Goal: Task Accomplishment & Management: Manage account settings

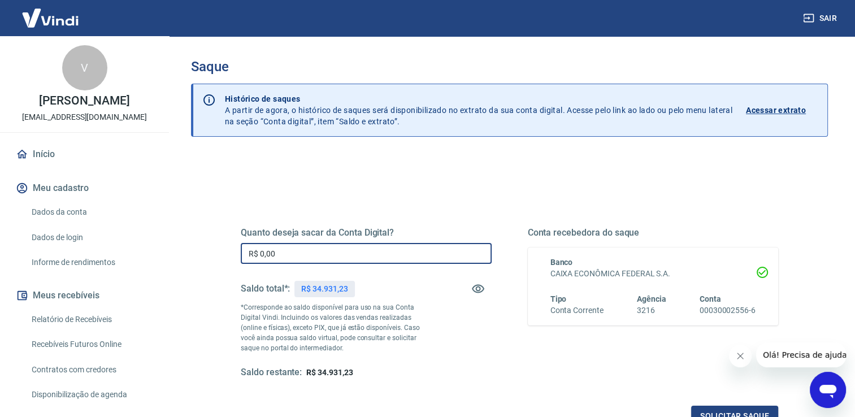
click at [363, 246] on input "R$ 0,00" at bounding box center [366, 253] width 251 height 21
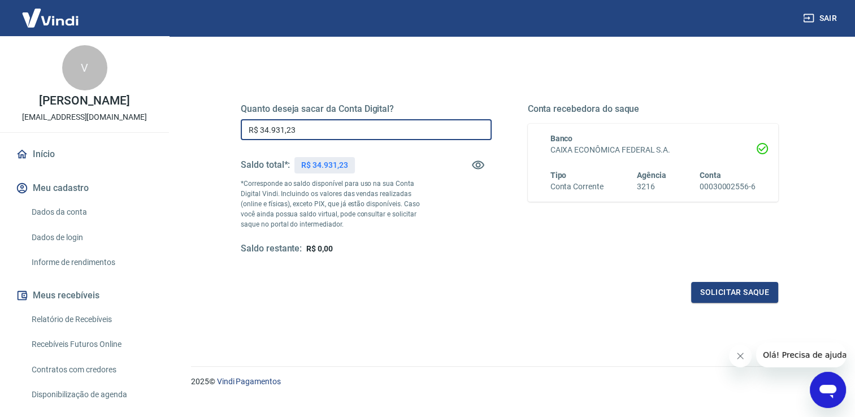
scroll to position [141, 0]
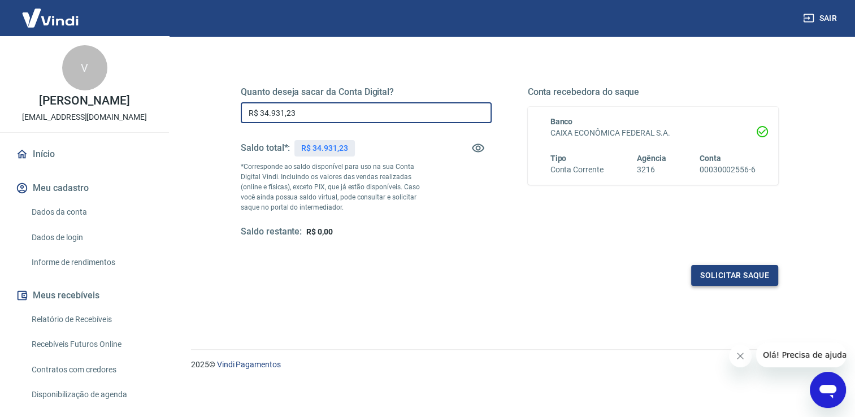
type input "R$ 34.931,23"
click at [730, 284] on button "Solicitar saque" at bounding box center [734, 275] width 87 height 21
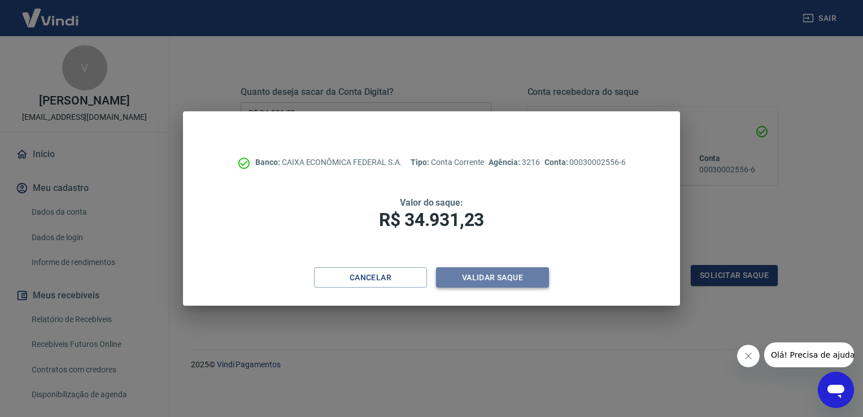
click at [496, 277] on button "Validar saque" at bounding box center [492, 277] width 113 height 21
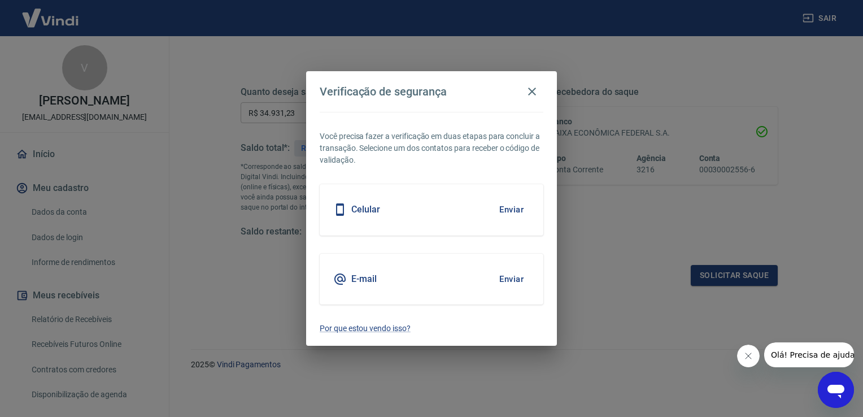
click at [498, 277] on button "Enviar" at bounding box center [511, 279] width 37 height 24
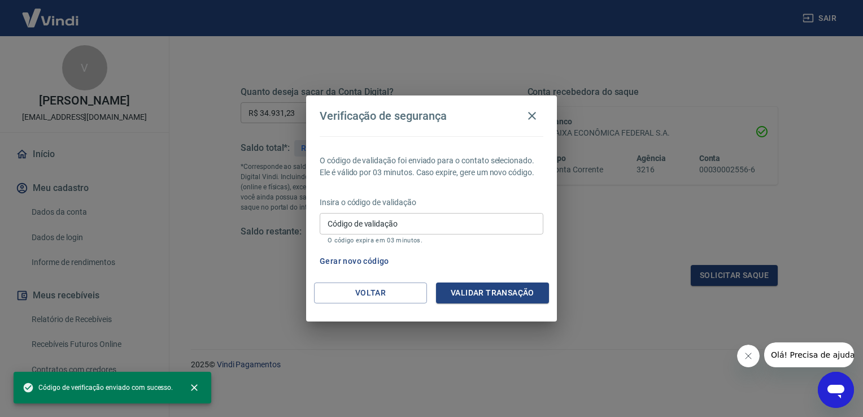
click at [438, 212] on div "Insira o código de validação Código de validação Código de validação O código e…" at bounding box center [432, 221] width 224 height 49
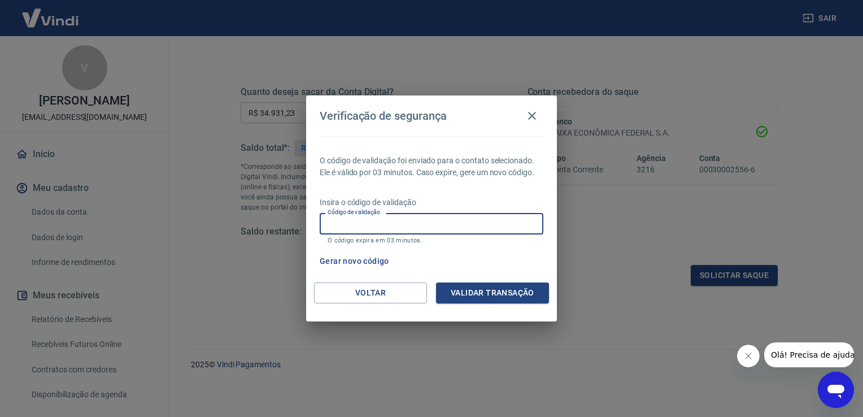
click at [441, 220] on input "Código de validação" at bounding box center [432, 223] width 224 height 21
type input "804273"
click at [497, 296] on button "Validar transação" at bounding box center [492, 293] width 113 height 21
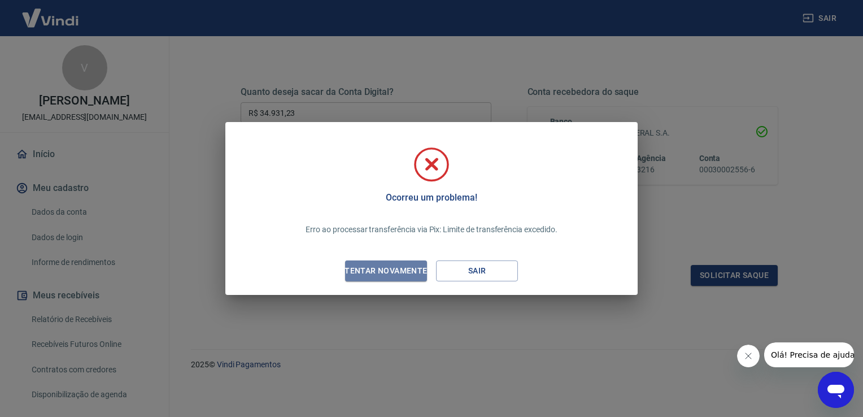
drag, startPoint x: 419, startPoint y: 277, endPoint x: 397, endPoint y: 275, distance: 21.5
click at [418, 277] on button "Tentar novamente" at bounding box center [386, 270] width 82 height 21
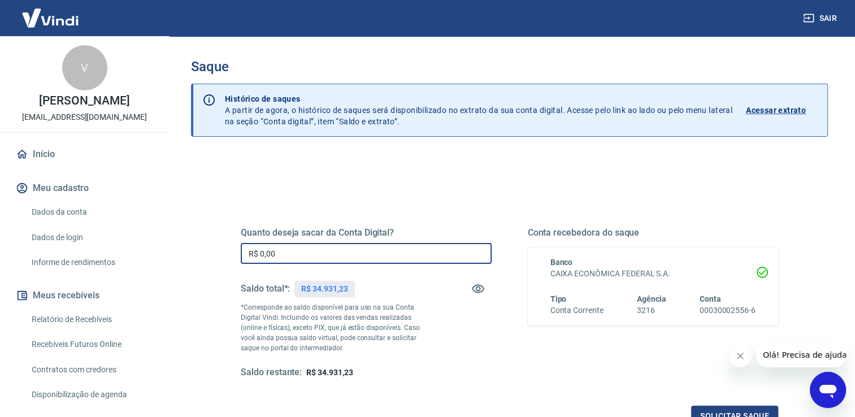
click at [400, 259] on input "R$ 0,00" at bounding box center [366, 253] width 251 height 21
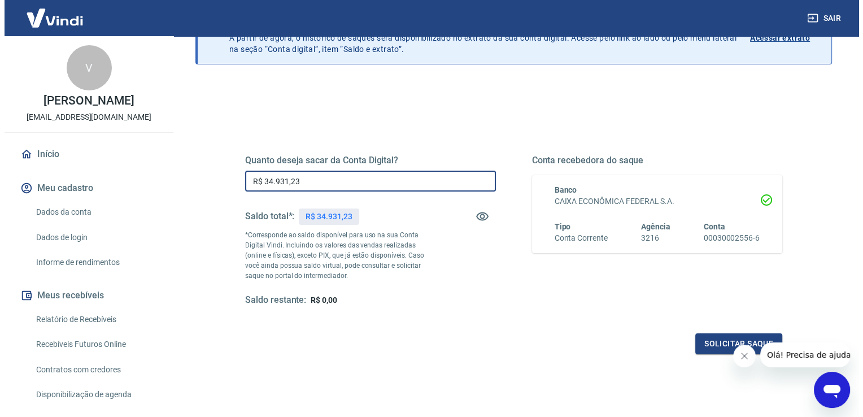
scroll to position [141, 0]
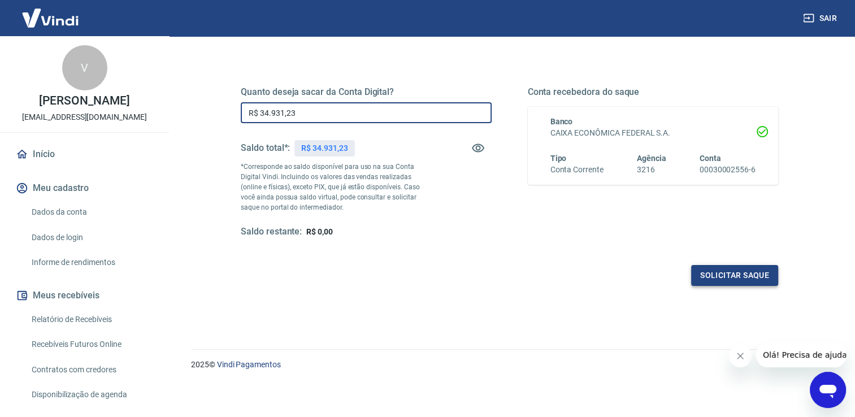
type input "R$ 34.931,23"
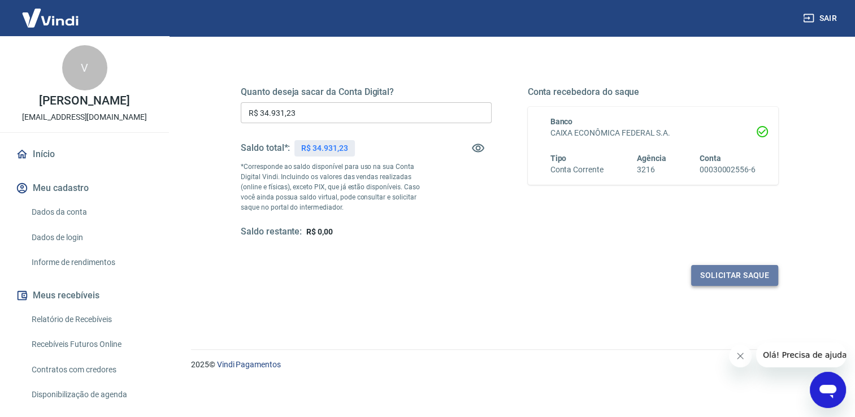
click at [736, 281] on button "Solicitar saque" at bounding box center [734, 275] width 87 height 21
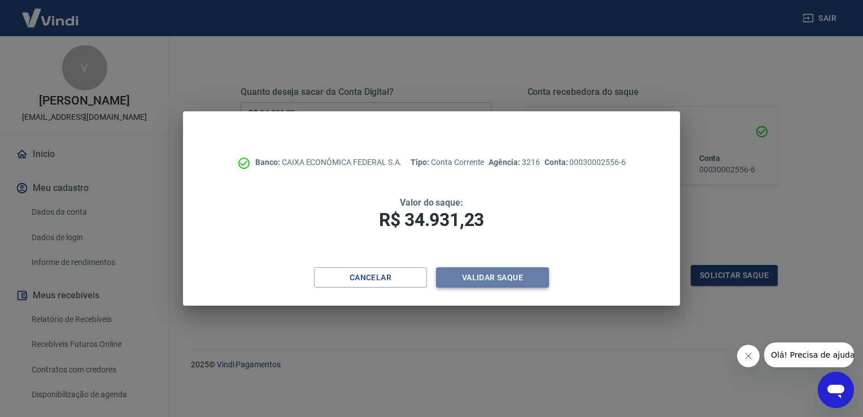
click at [497, 279] on button "Validar saque" at bounding box center [492, 277] width 113 height 21
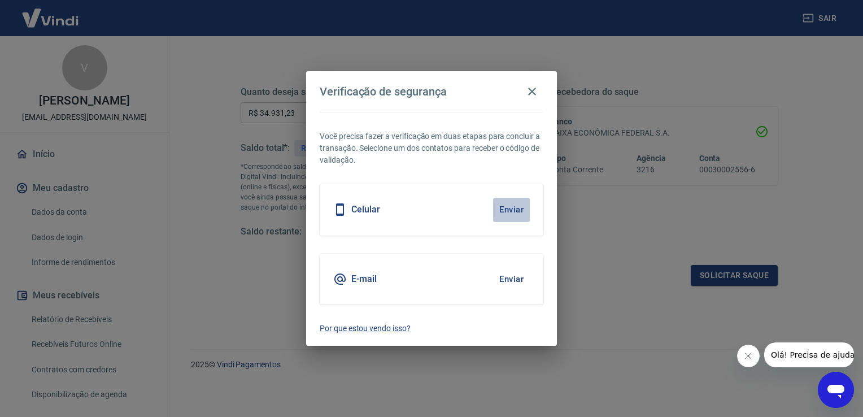
click at [505, 209] on button "Enviar" at bounding box center [511, 210] width 37 height 24
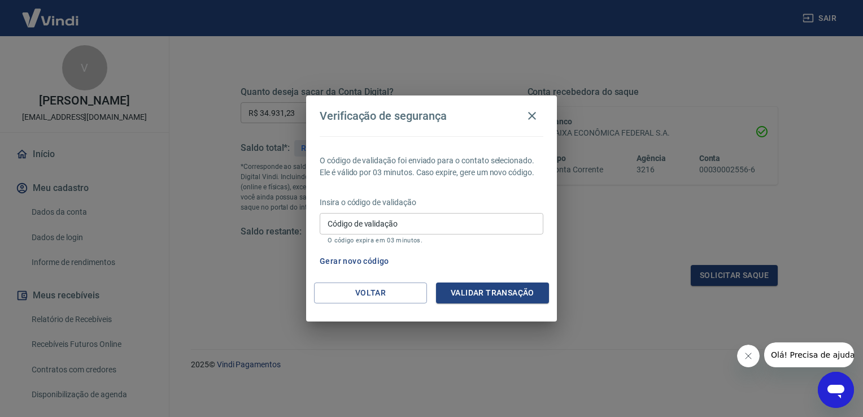
click at [469, 220] on input "Código de validação" at bounding box center [432, 223] width 224 height 21
type input "223326"
click at [516, 291] on button "Validar transação" at bounding box center [492, 293] width 113 height 21
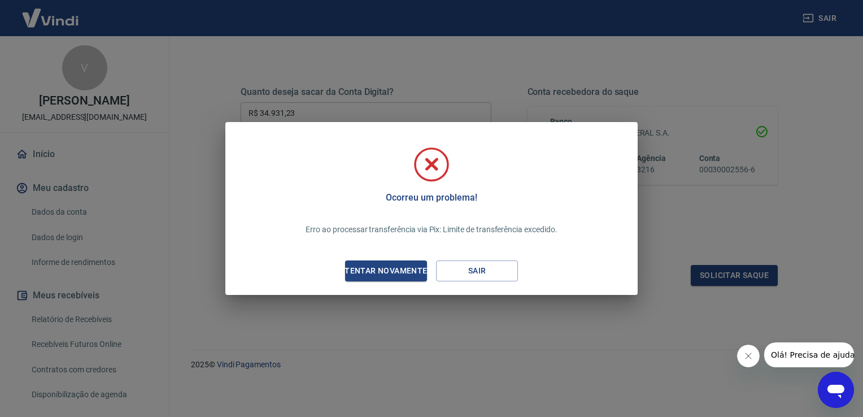
click at [400, 286] on div "Ocorreu um problema! Erro ao processar transferência via Pix: Limite de transfe…" at bounding box center [431, 208] width 412 height 173
click at [454, 323] on div "Ocorreu um problema! Erro ao processar transferência via Pix: Limite de transfe…" at bounding box center [431, 208] width 863 height 417
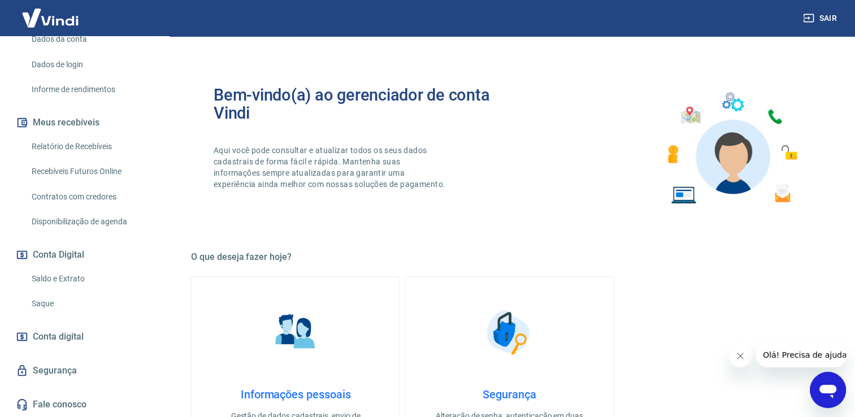
scroll to position [184, 0]
click at [64, 310] on link "Saque" at bounding box center [91, 303] width 128 height 23
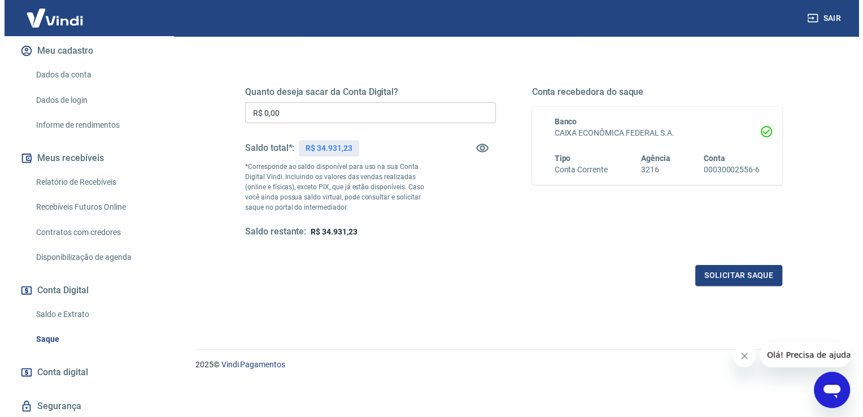
scroll to position [71, 0]
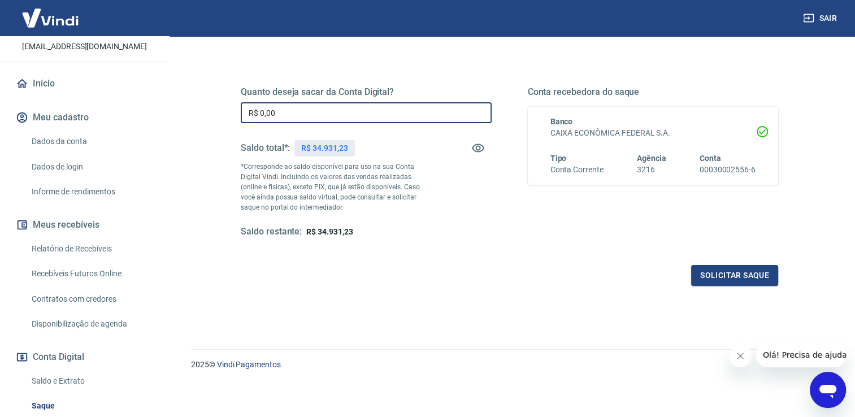
click at [307, 105] on input "R$ 0,00" at bounding box center [366, 112] width 251 height 21
type input "R$ 30.000,00"
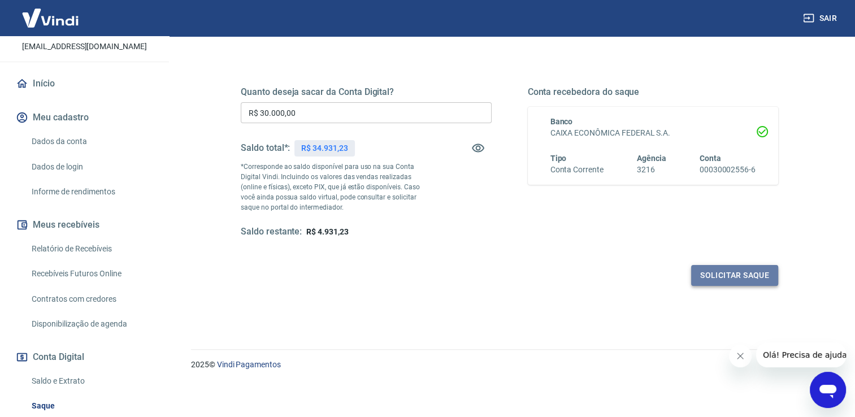
click at [728, 274] on button "Solicitar saque" at bounding box center [734, 275] width 87 height 21
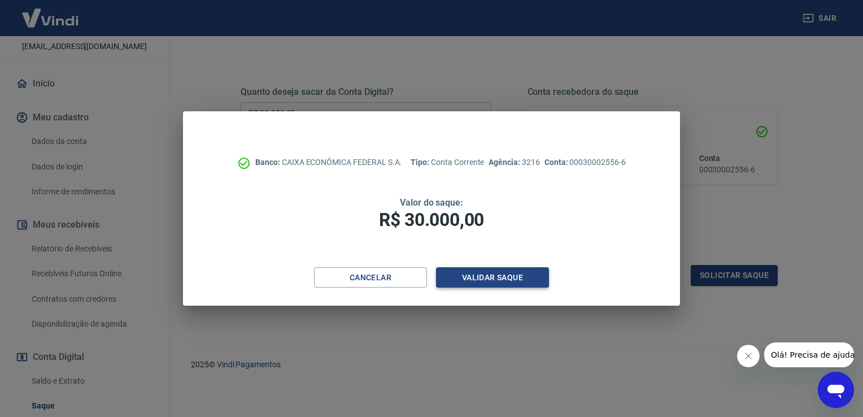
click at [515, 284] on button "Validar saque" at bounding box center [492, 277] width 113 height 21
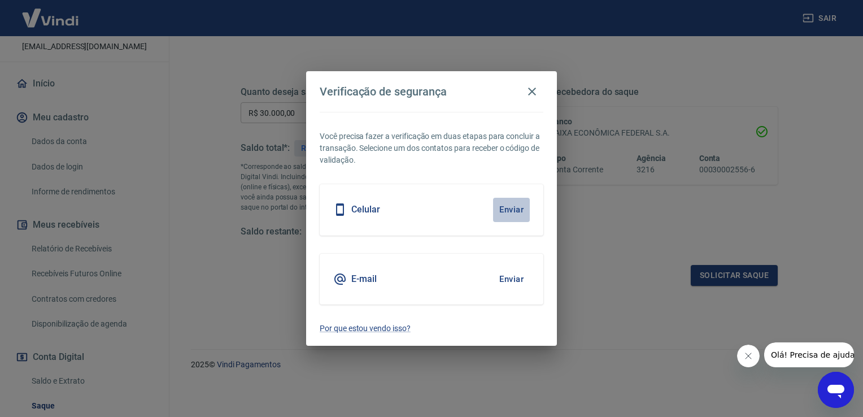
click at [510, 203] on button "Enviar" at bounding box center [511, 210] width 37 height 24
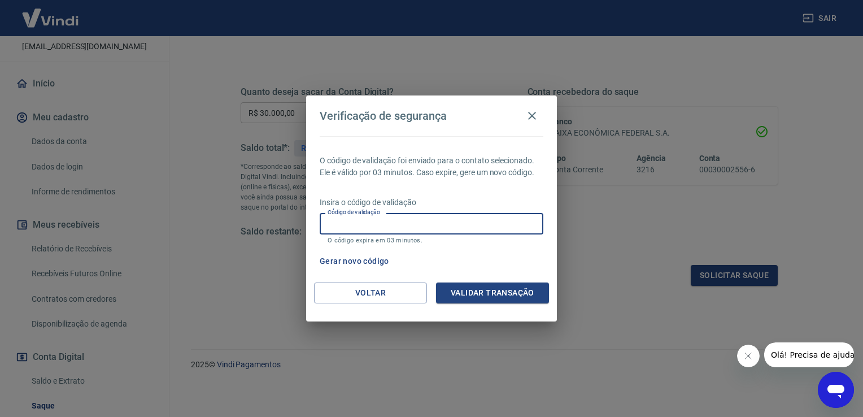
click at [392, 226] on input "Código de validação" at bounding box center [432, 223] width 224 height 21
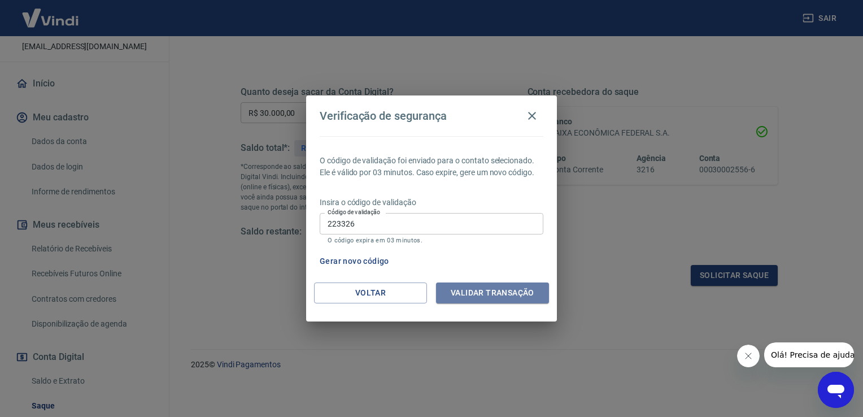
click at [525, 298] on button "Validar transação" at bounding box center [492, 293] width 113 height 21
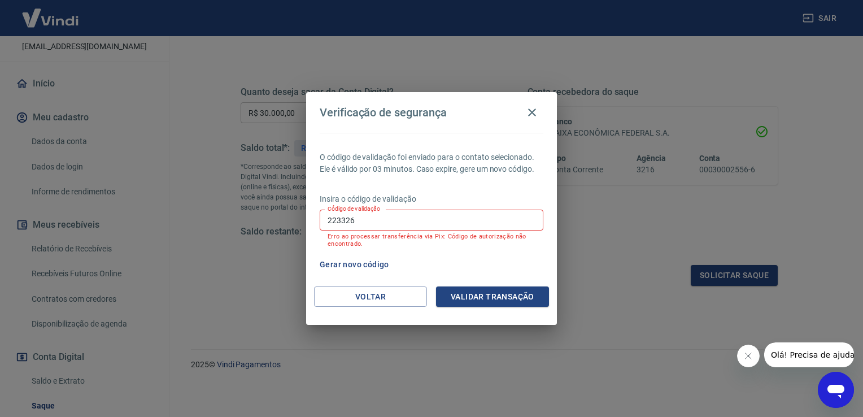
click at [377, 209] on label "Código de validação" at bounding box center [354, 209] width 53 height 8
click at [377, 210] on input "223326" at bounding box center [432, 220] width 224 height 21
click at [380, 229] on input "223326" at bounding box center [432, 220] width 224 height 21
type input "2"
type input "603075"
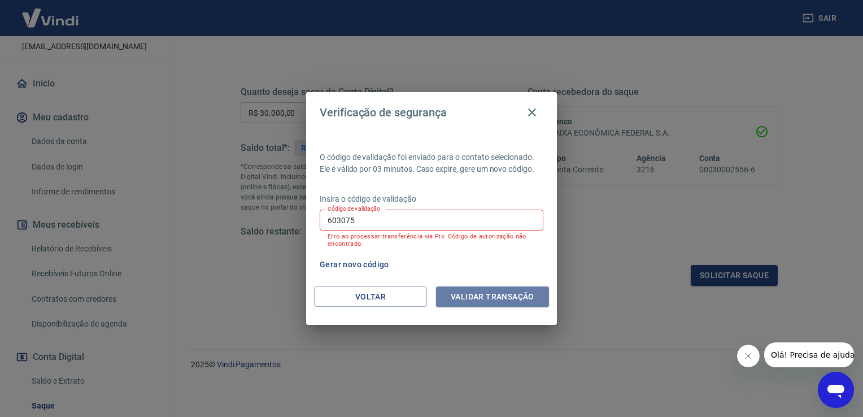
click at [506, 300] on button "Validar transação" at bounding box center [492, 296] width 113 height 21
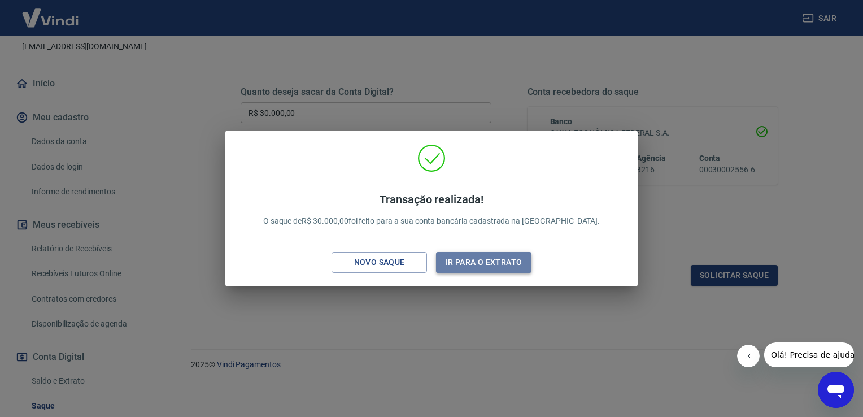
click at [481, 264] on button "Ir para o extrato" at bounding box center [483, 262] width 95 height 21
